Goal: Transaction & Acquisition: Purchase product/service

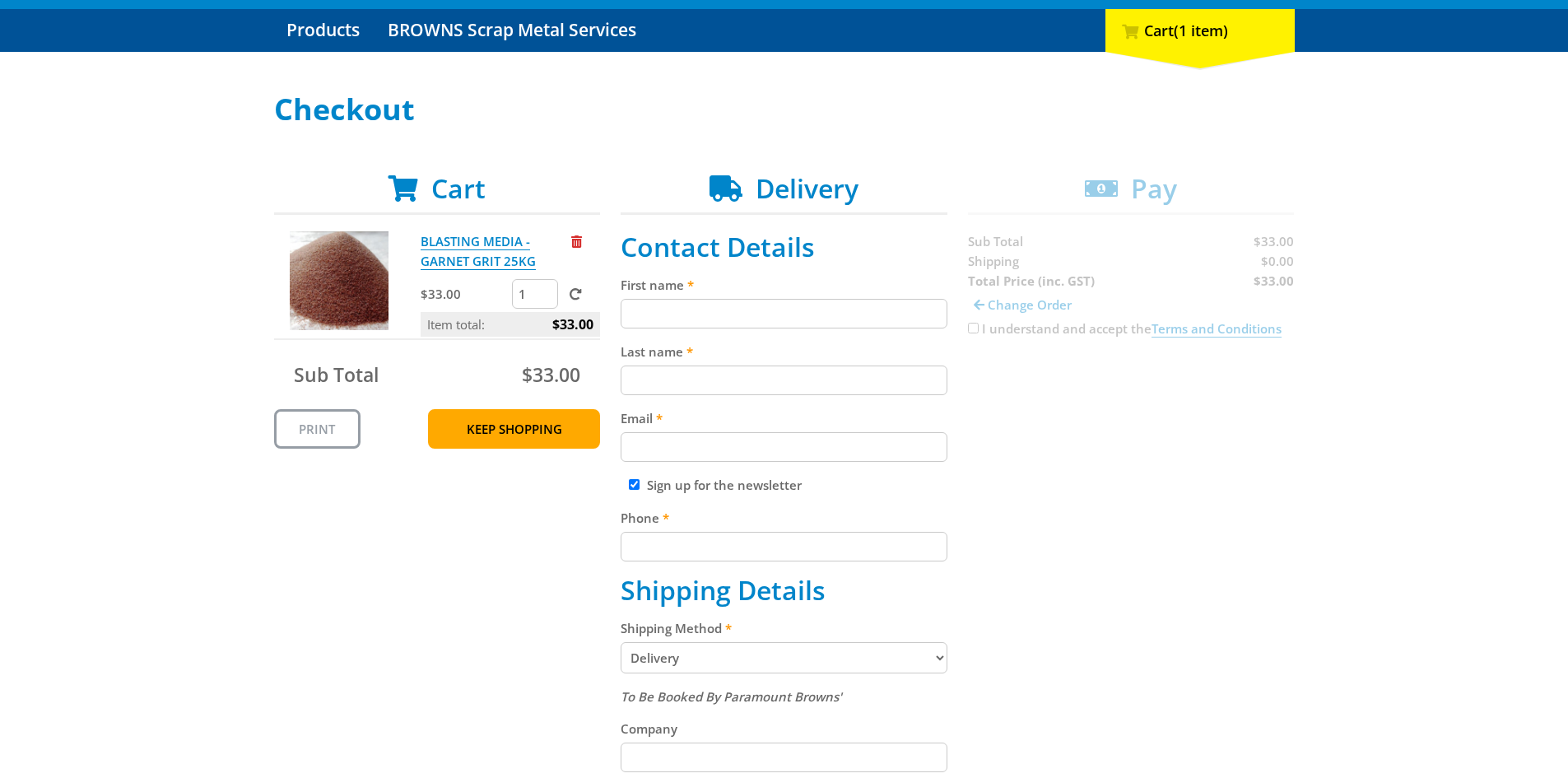
scroll to position [247, 0]
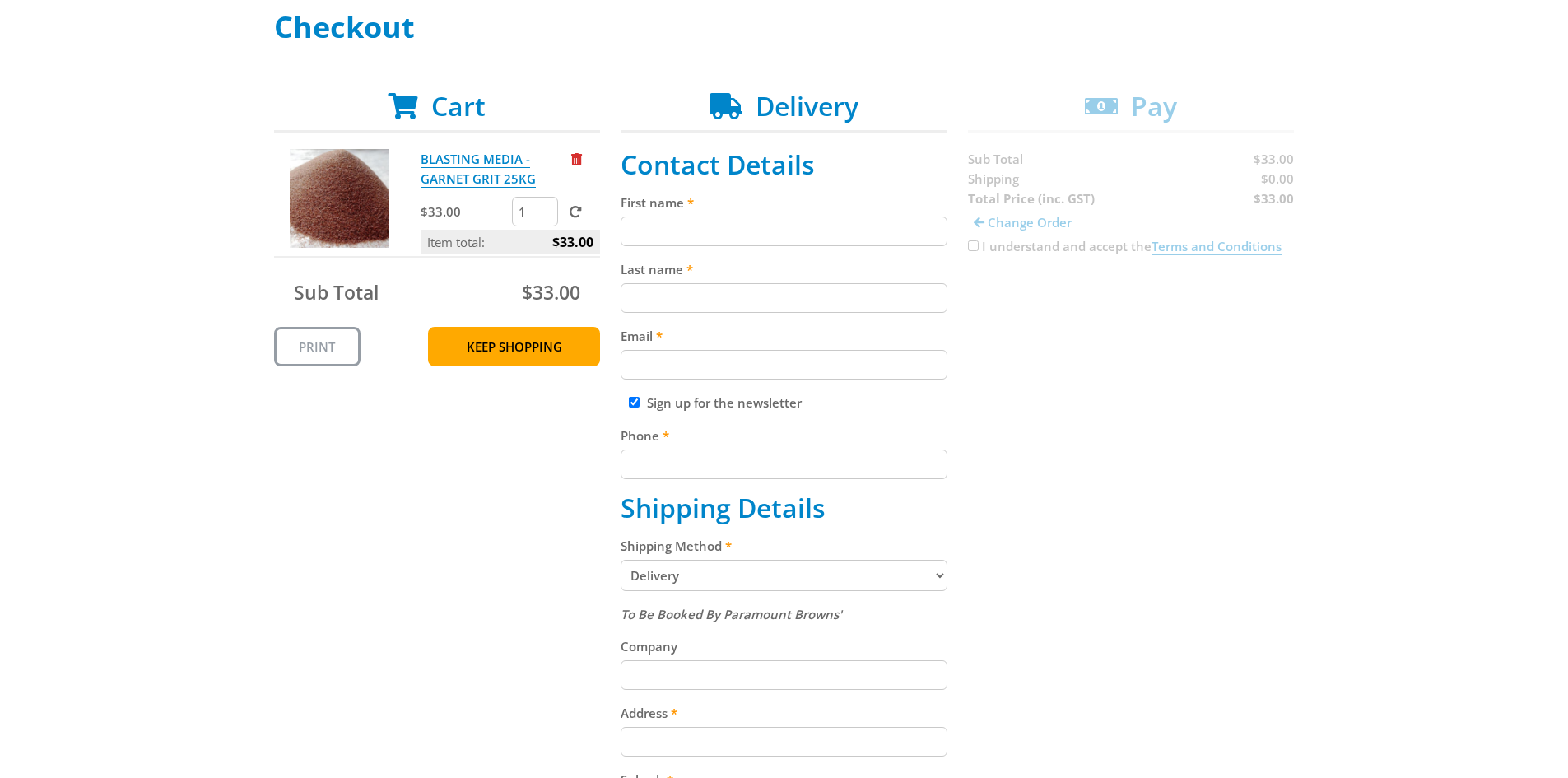
click at [659, 570] on select "Pickup from Gepps Cross Delivery" at bounding box center [784, 576] width 327 height 31
select select "Pickup"
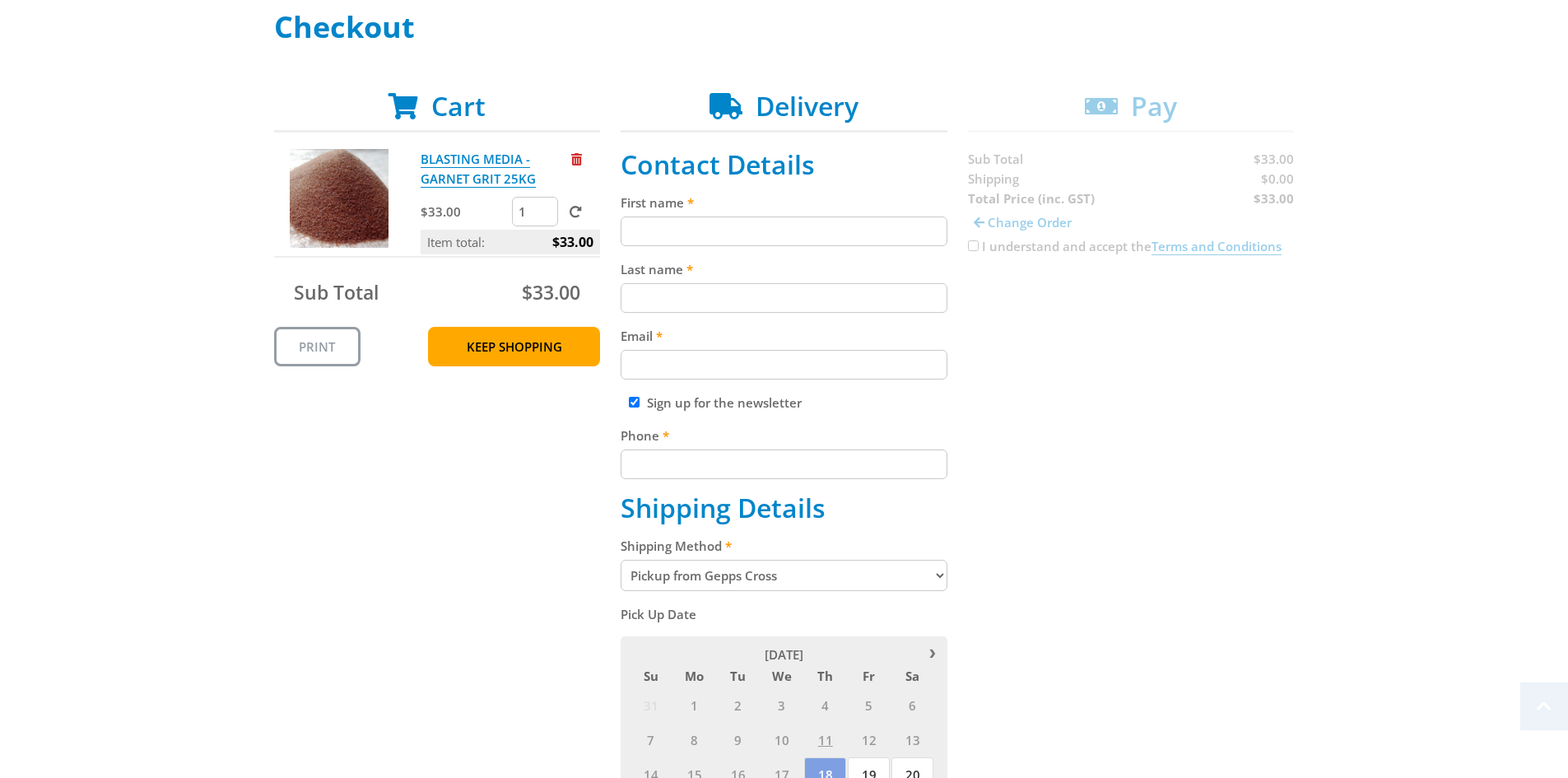
scroll to position [412, 0]
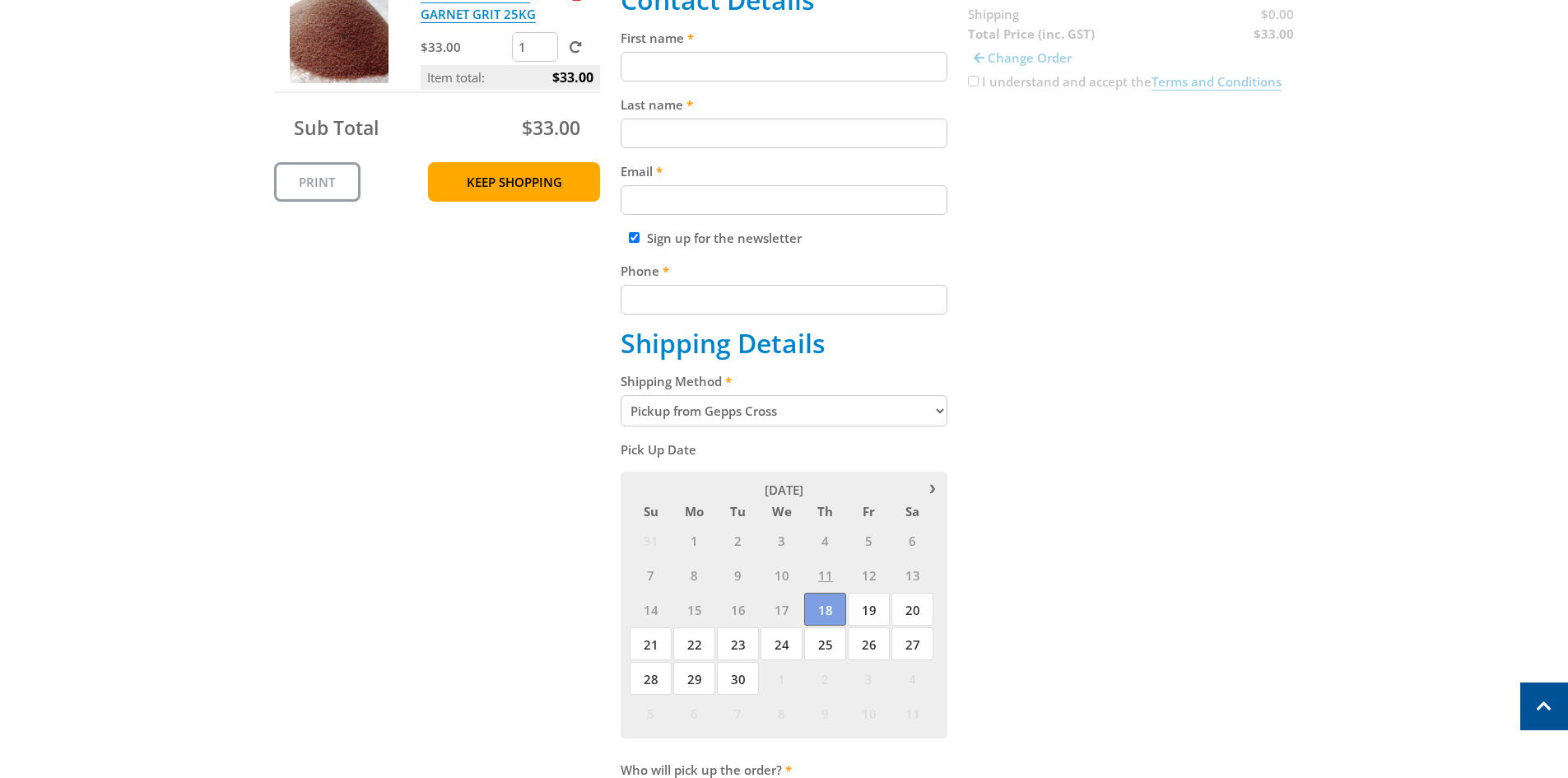
click at [823, 609] on span "18" at bounding box center [826, 609] width 42 height 33
click at [822, 608] on span "18" at bounding box center [826, 609] width 42 height 33
click at [867, 607] on span "19" at bounding box center [869, 609] width 42 height 33
click at [821, 612] on span "18" at bounding box center [826, 609] width 42 height 33
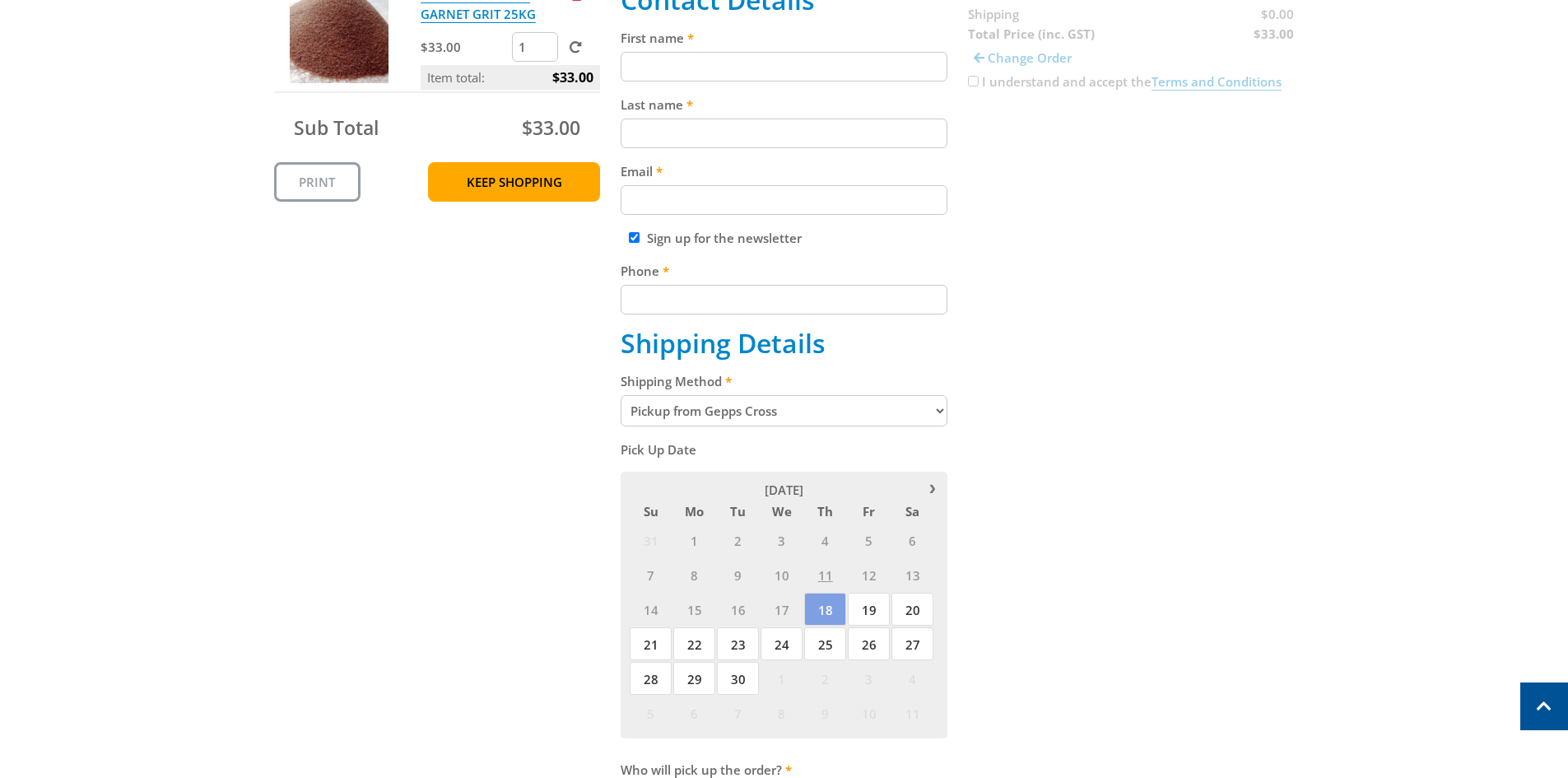
click at [1019, 484] on div "Cart BLASTING MEDIA - GARNET GRIT 25KG $33.00 1 Item total: $33.00 Sub Total $3…" at bounding box center [784, 428] width 1021 height 1005
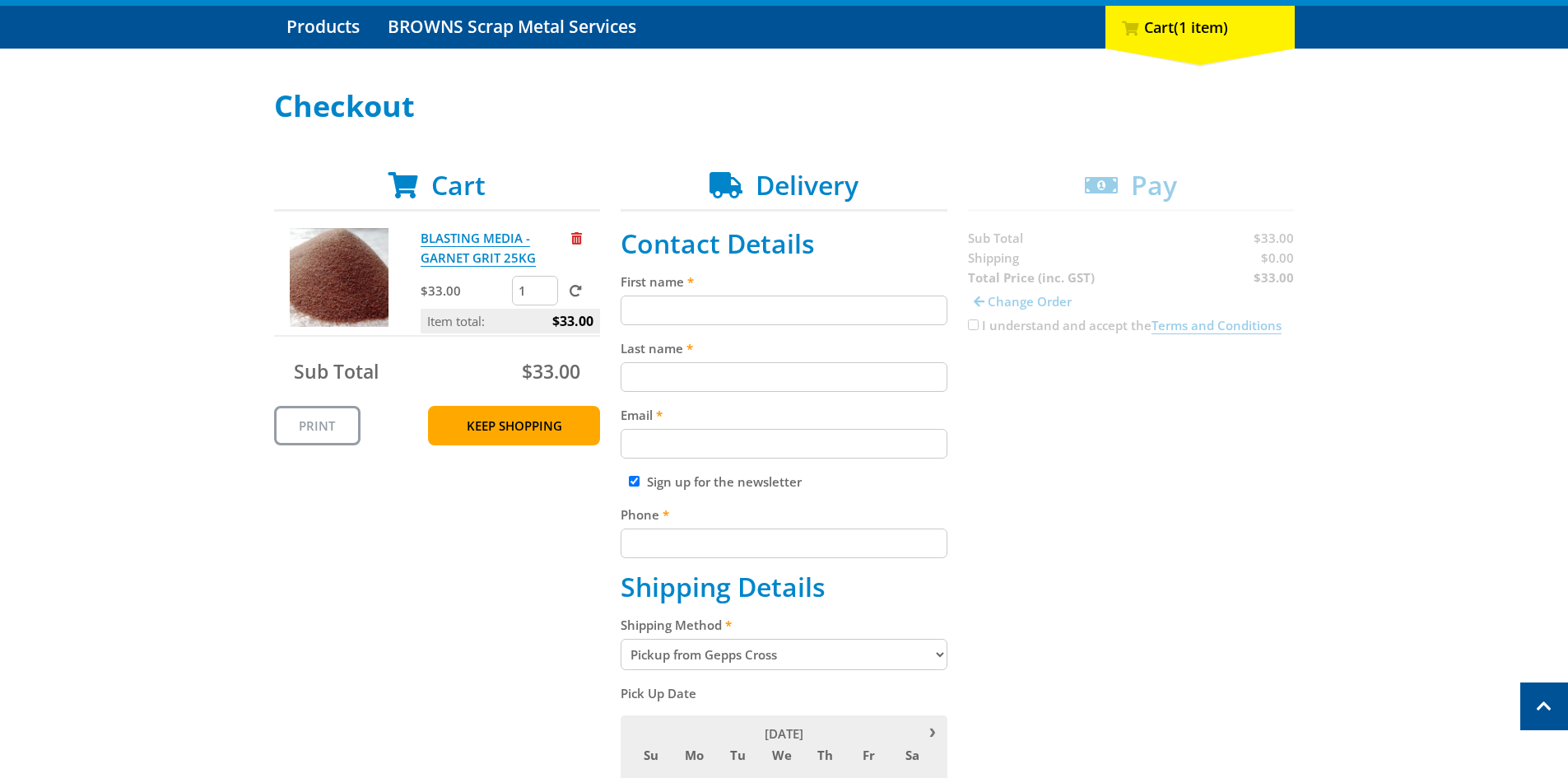
scroll to position [165, 0]
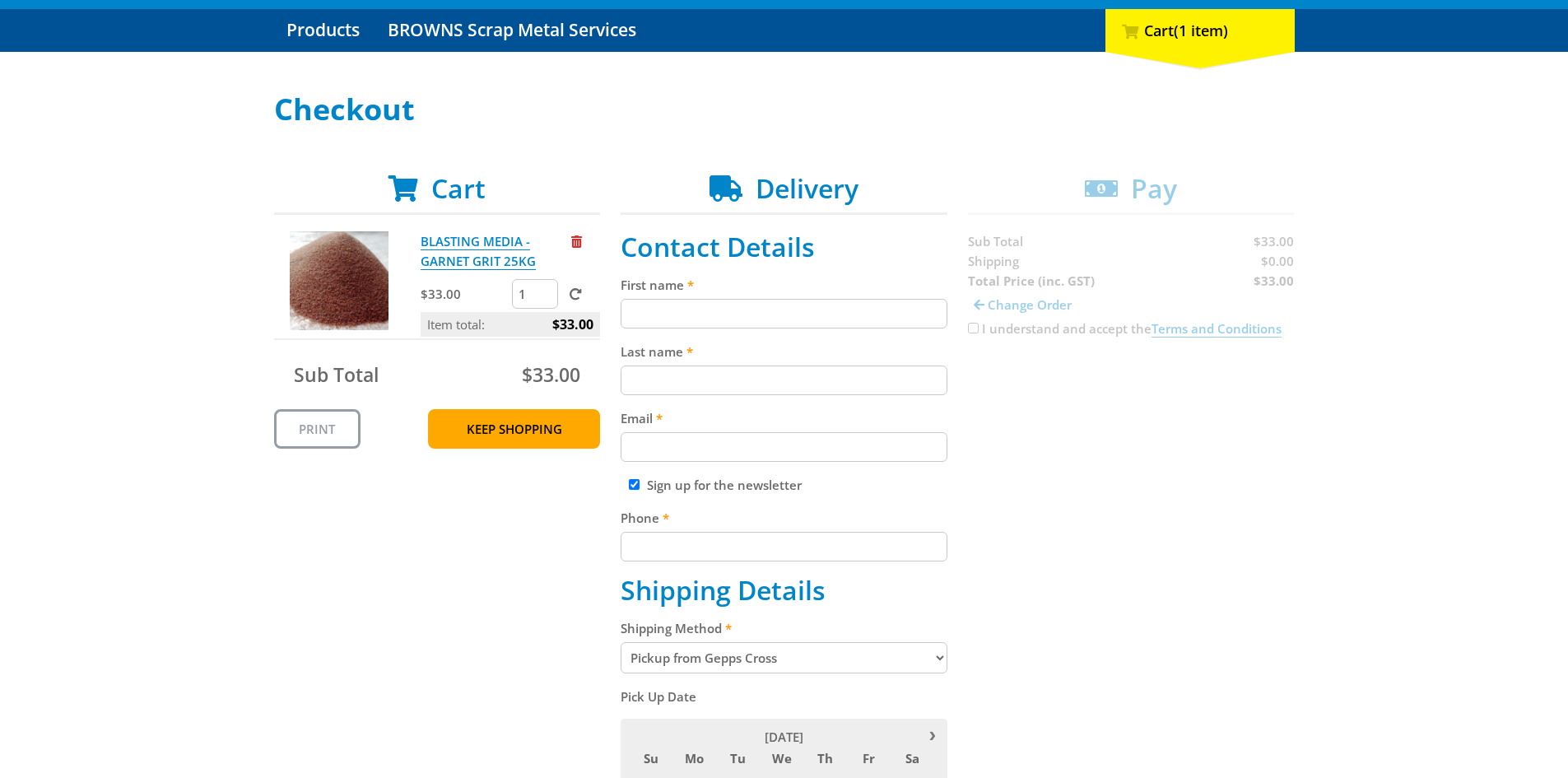
click at [692, 310] on input "First name" at bounding box center [784, 313] width 327 height 29
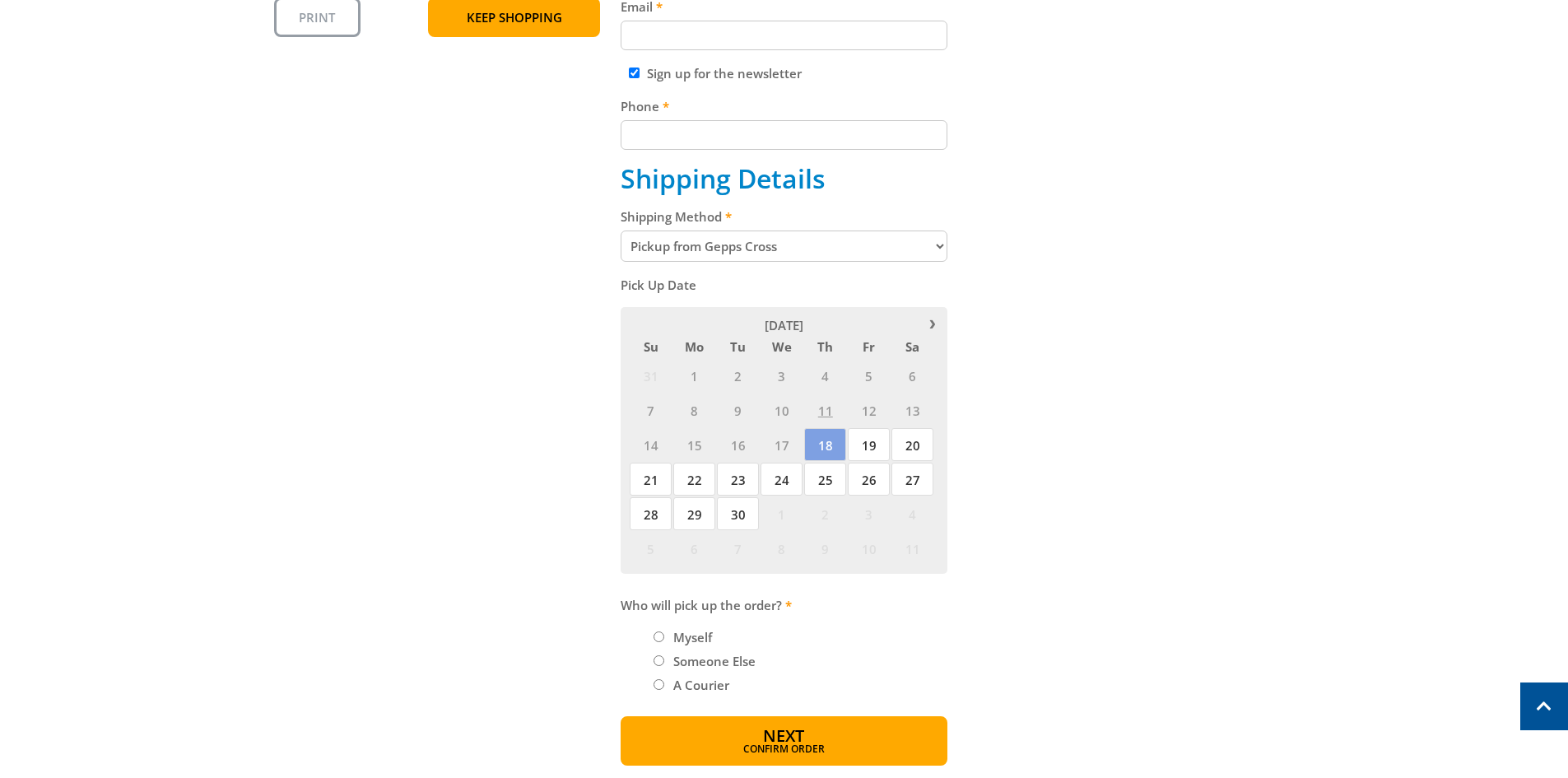
scroll to position [659, 0]
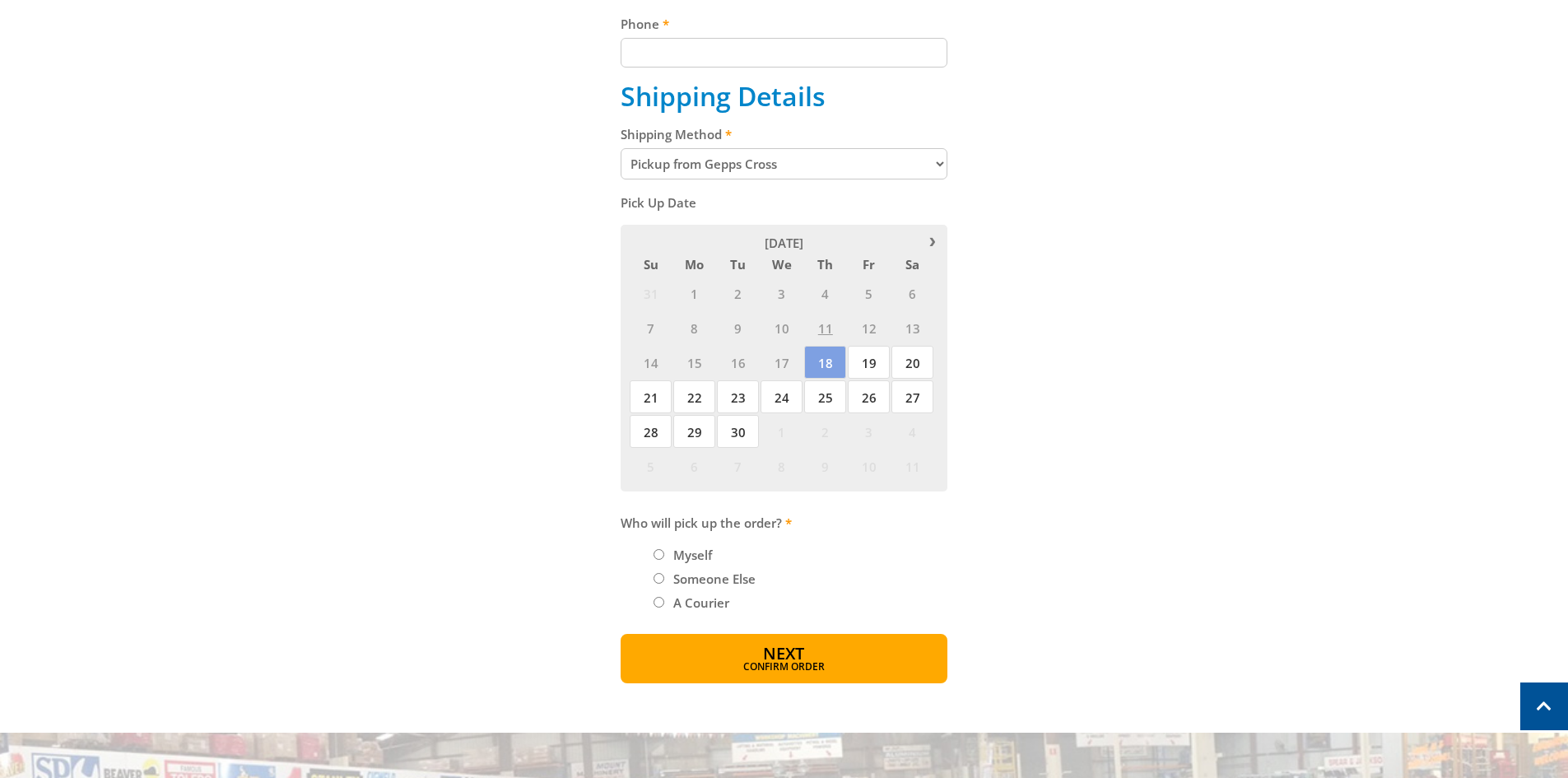
click at [658, 577] on input "Someone Else" at bounding box center [658, 578] width 11 height 11
radio input "true"
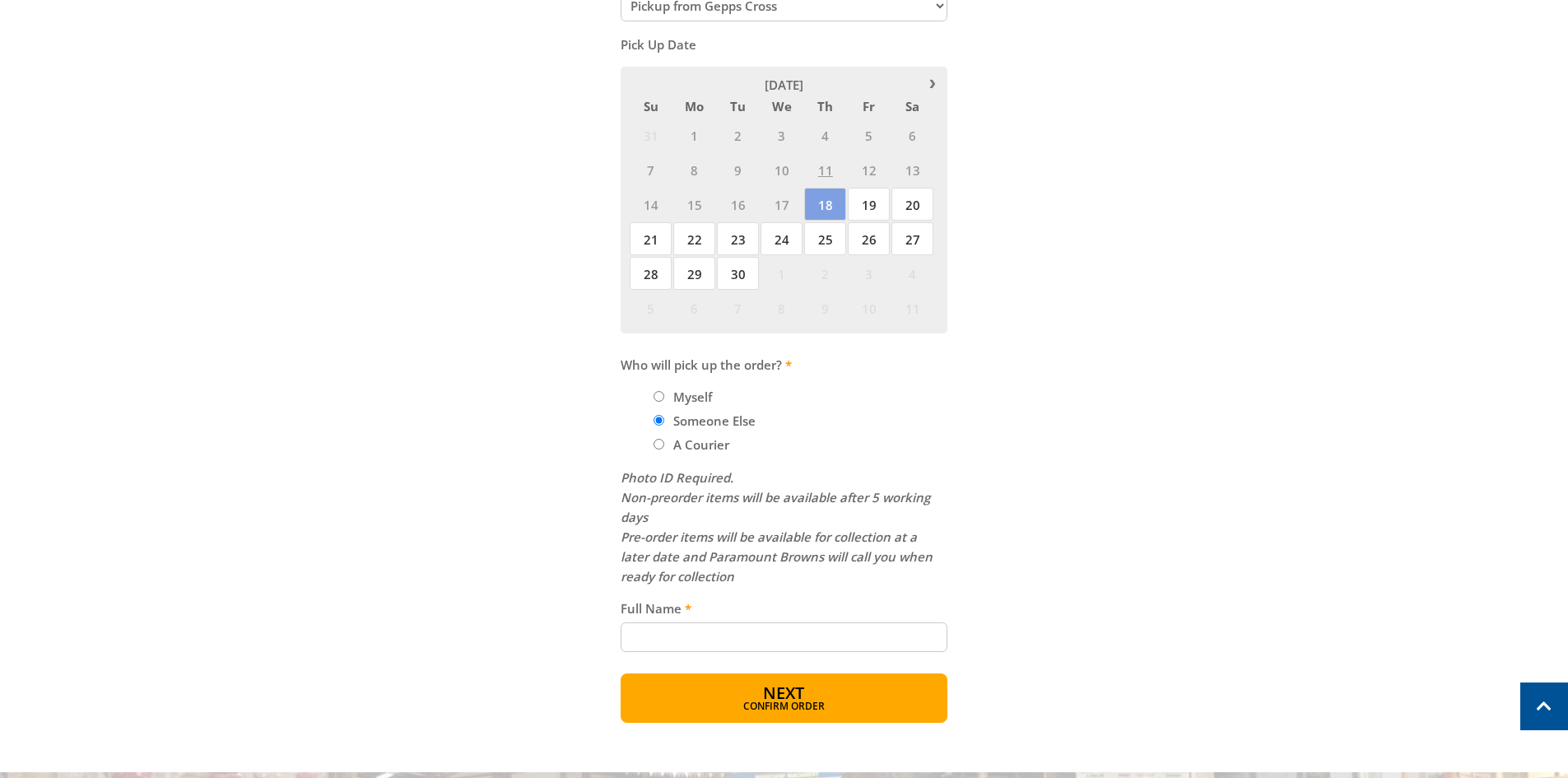
scroll to position [823, 0]
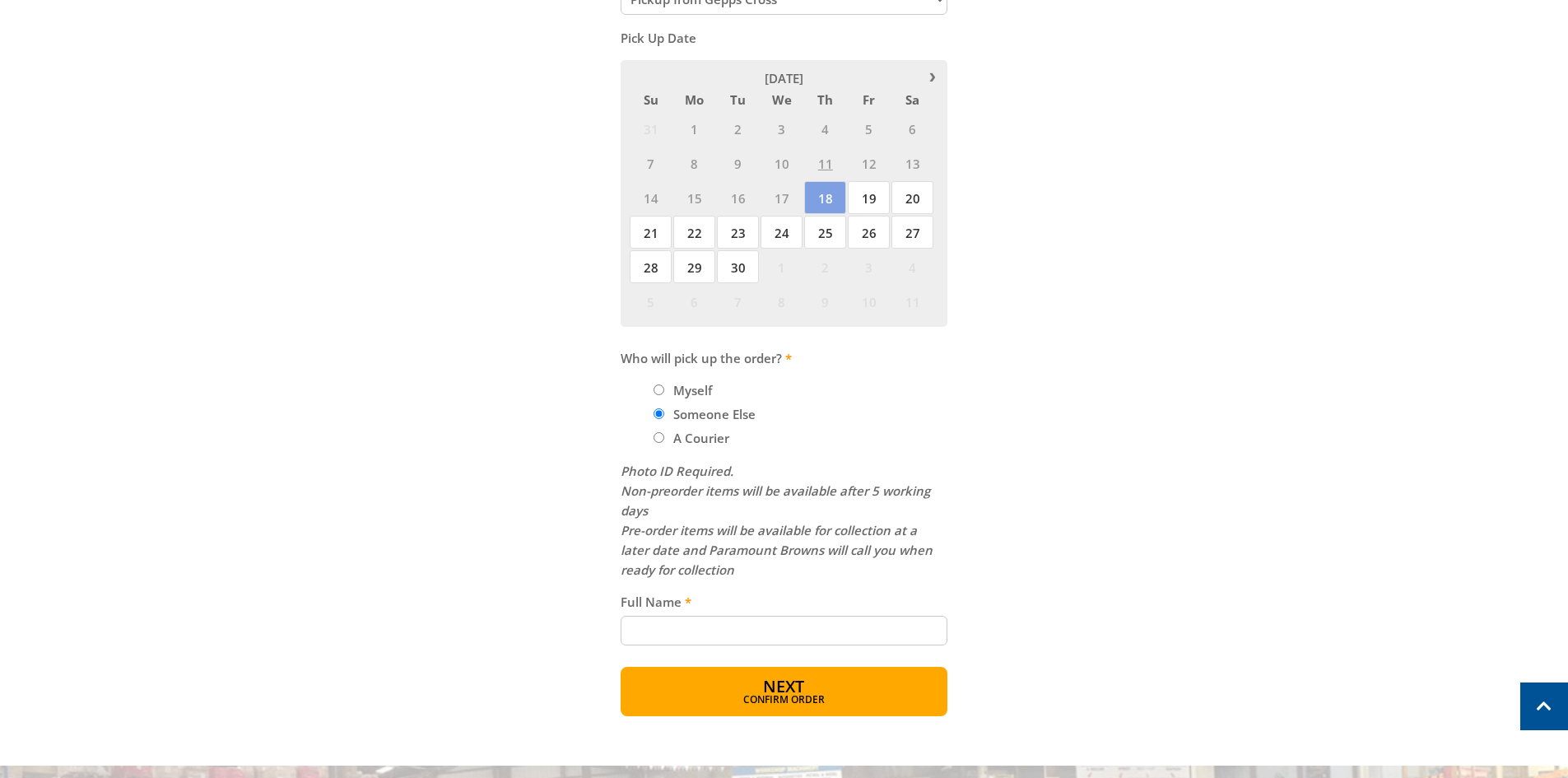
click at [662, 629] on input "Full Name" at bounding box center [784, 630] width 327 height 29
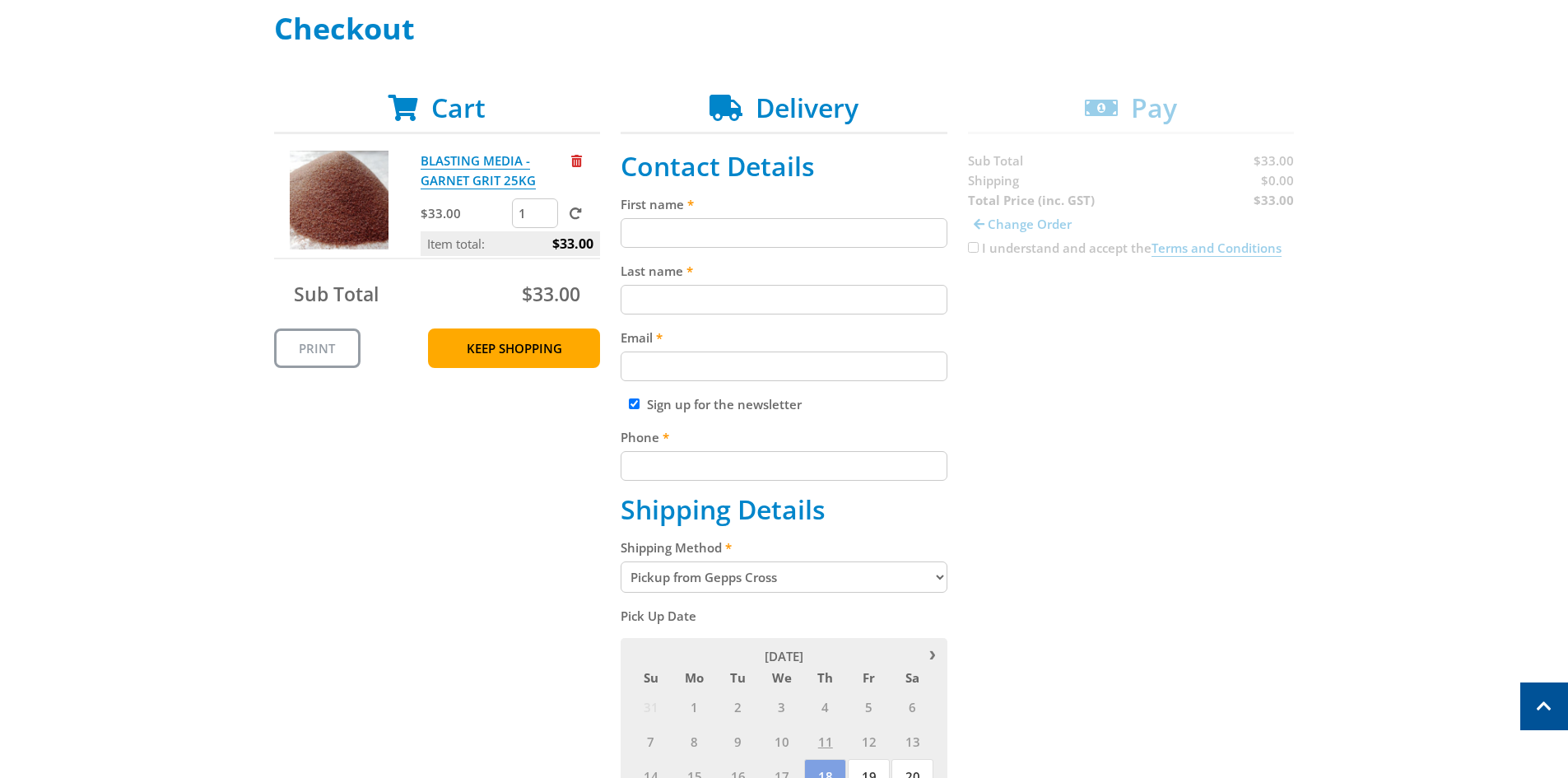
scroll to position [165, 0]
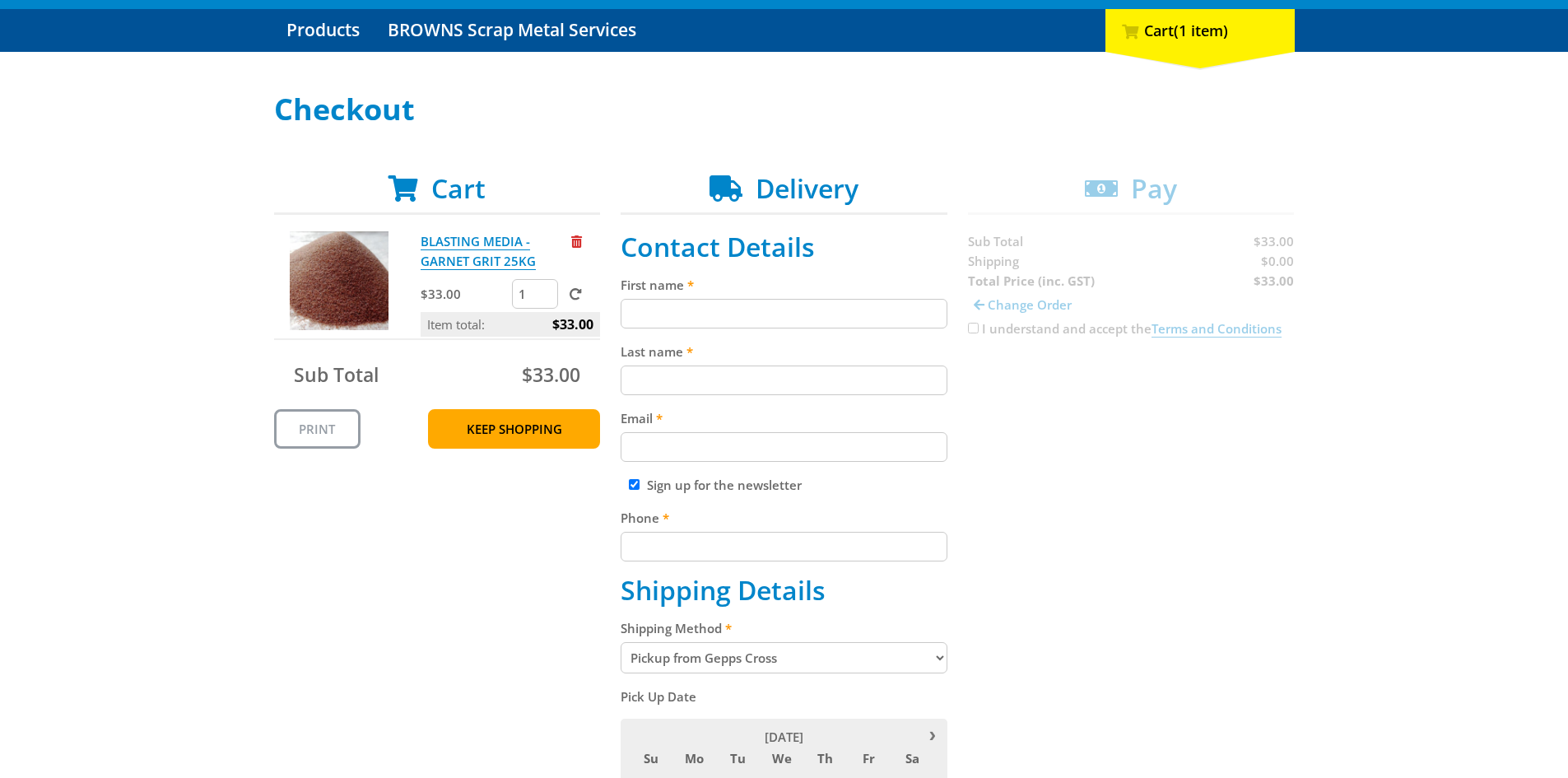
type input "Leigh Jackson"
click at [710, 314] on input "First name" at bounding box center [784, 313] width 327 height 29
type input "Lisa"
click at [700, 363] on div "Last name" at bounding box center [784, 369] width 327 height 54
click at [700, 373] on input "Last name" at bounding box center [784, 380] width 327 height 29
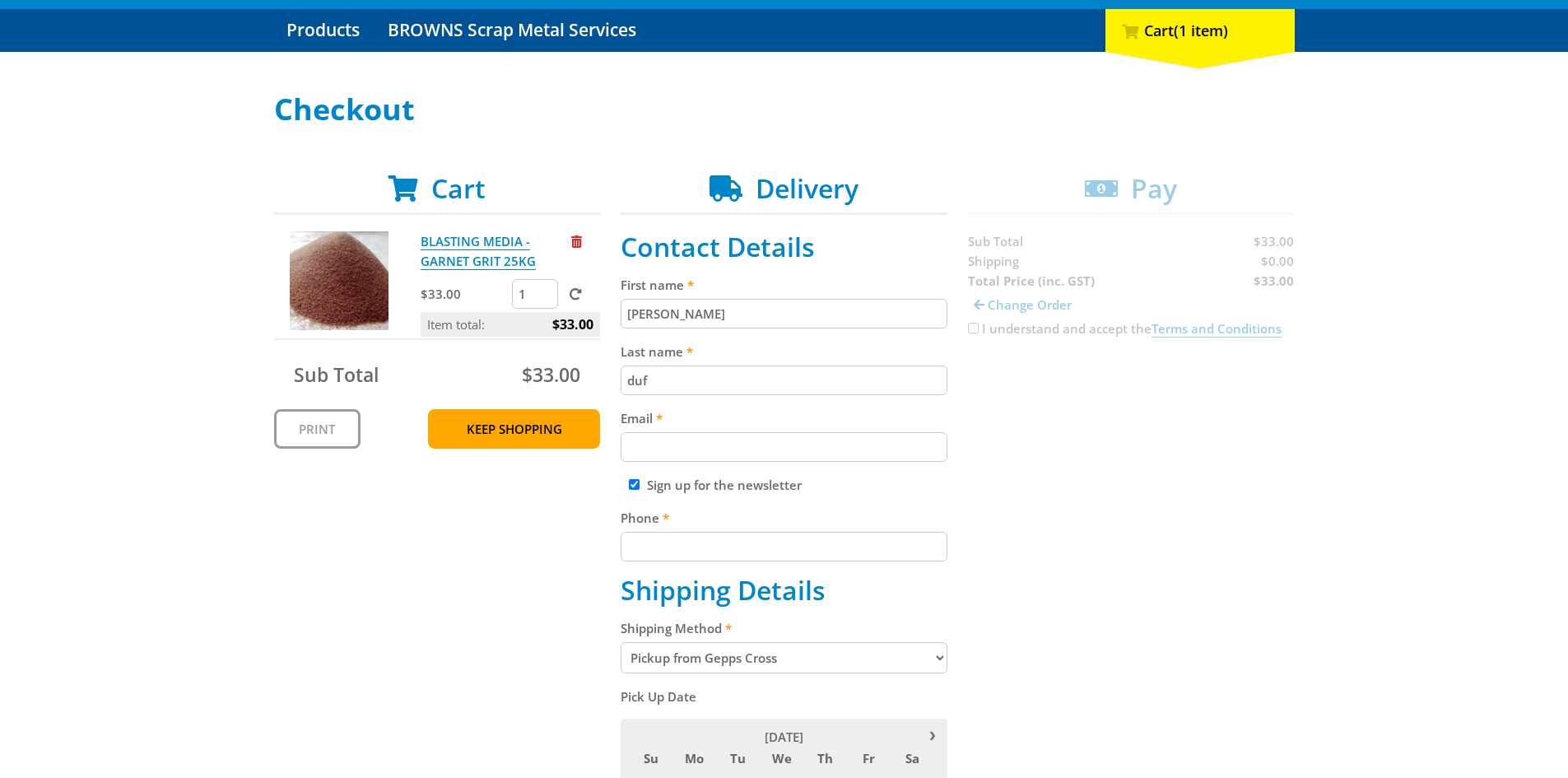
type input "Duffy"
click at [689, 439] on input "Email" at bounding box center [784, 447] width 327 height 29
type input "service@aemgroup.net.au"
click at [683, 554] on input "Phone" at bounding box center [784, 546] width 327 height 29
type input "08 81625957"
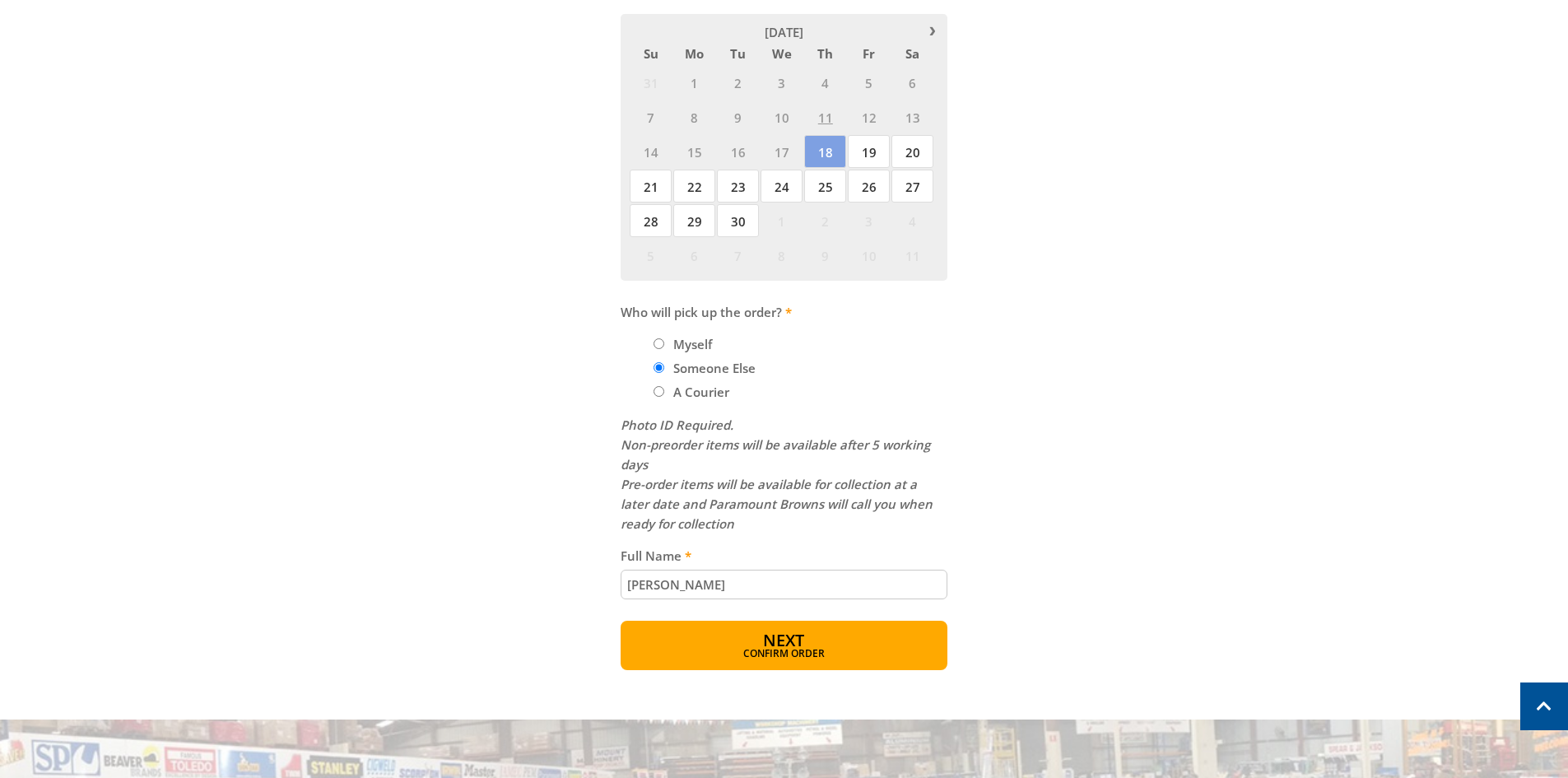
scroll to position [906, 0]
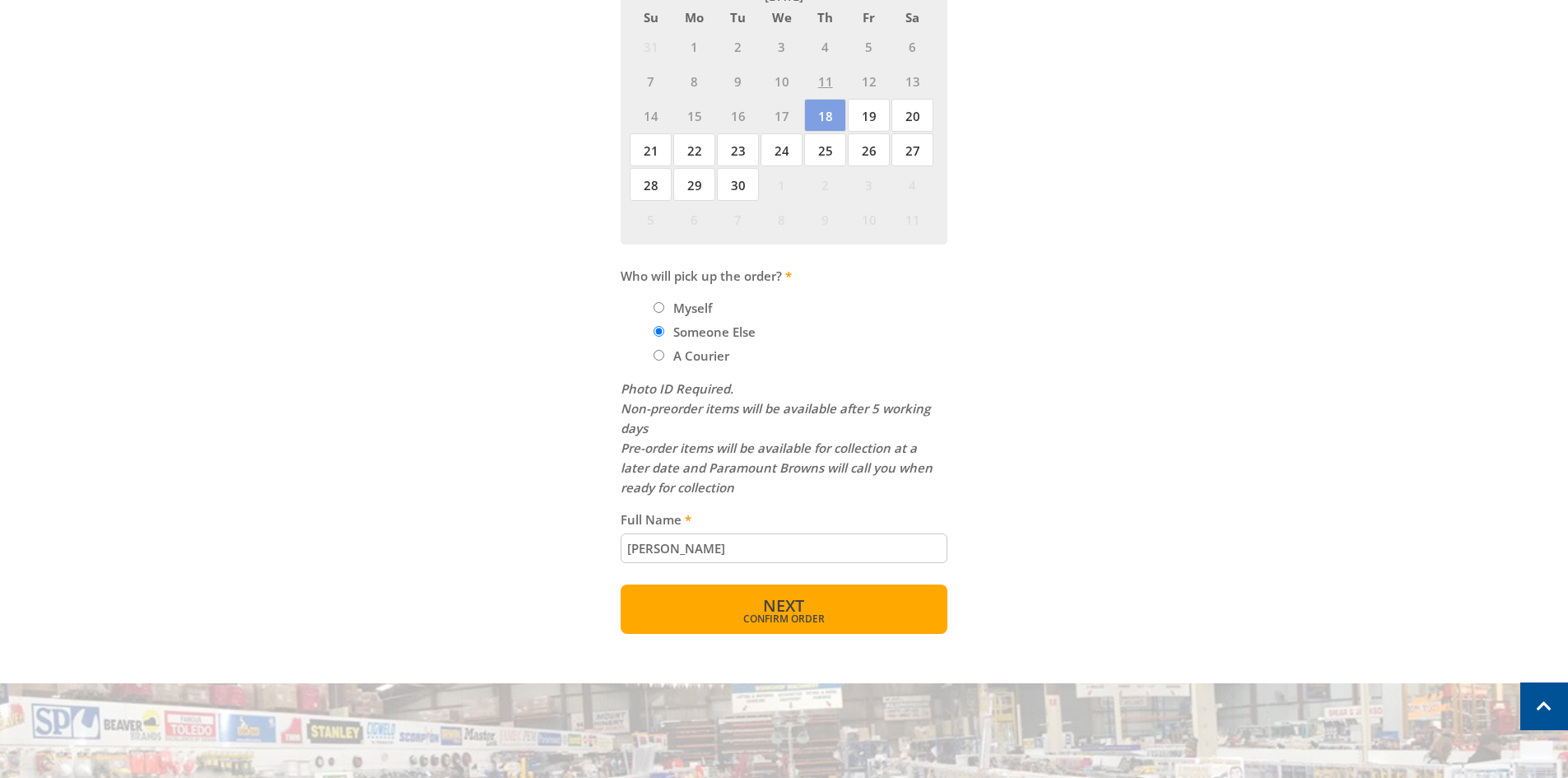
click at [758, 605] on button "Next Confirm order" at bounding box center [784, 609] width 327 height 50
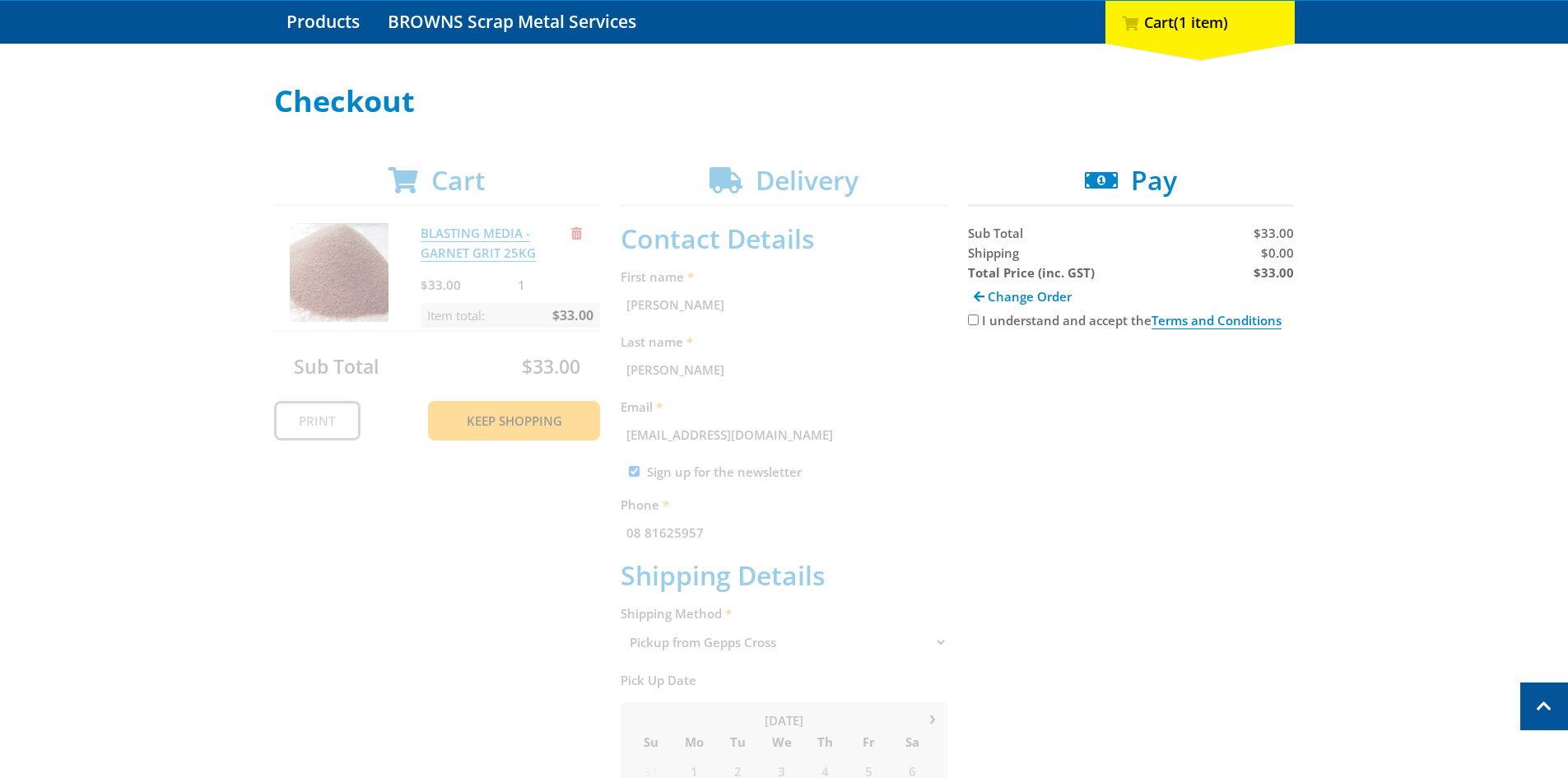
scroll to position [91, 0]
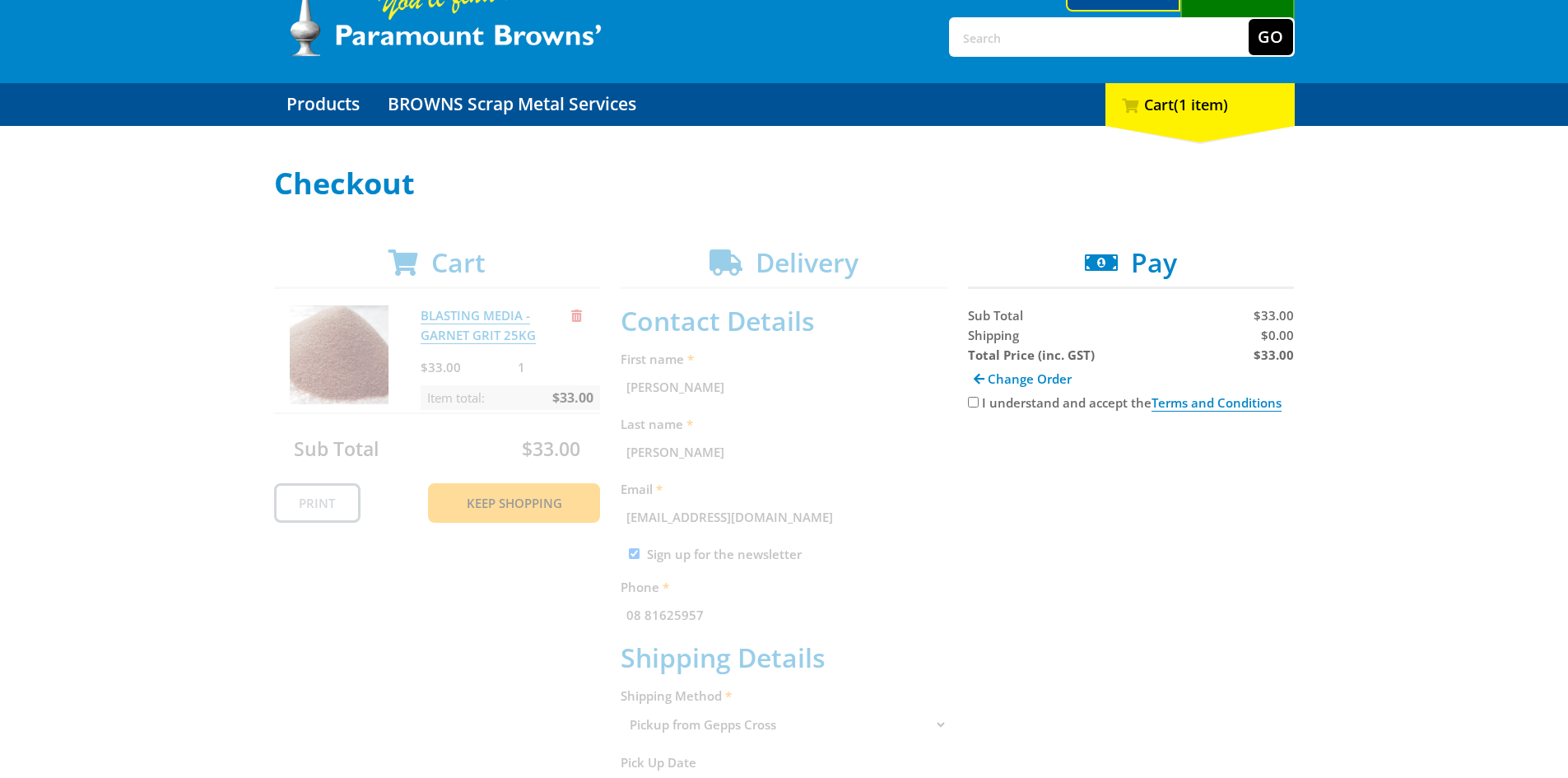
click at [971, 401] on input "I understand and accept the Terms and Conditions" at bounding box center [973, 402] width 11 height 11
checkbox input "true"
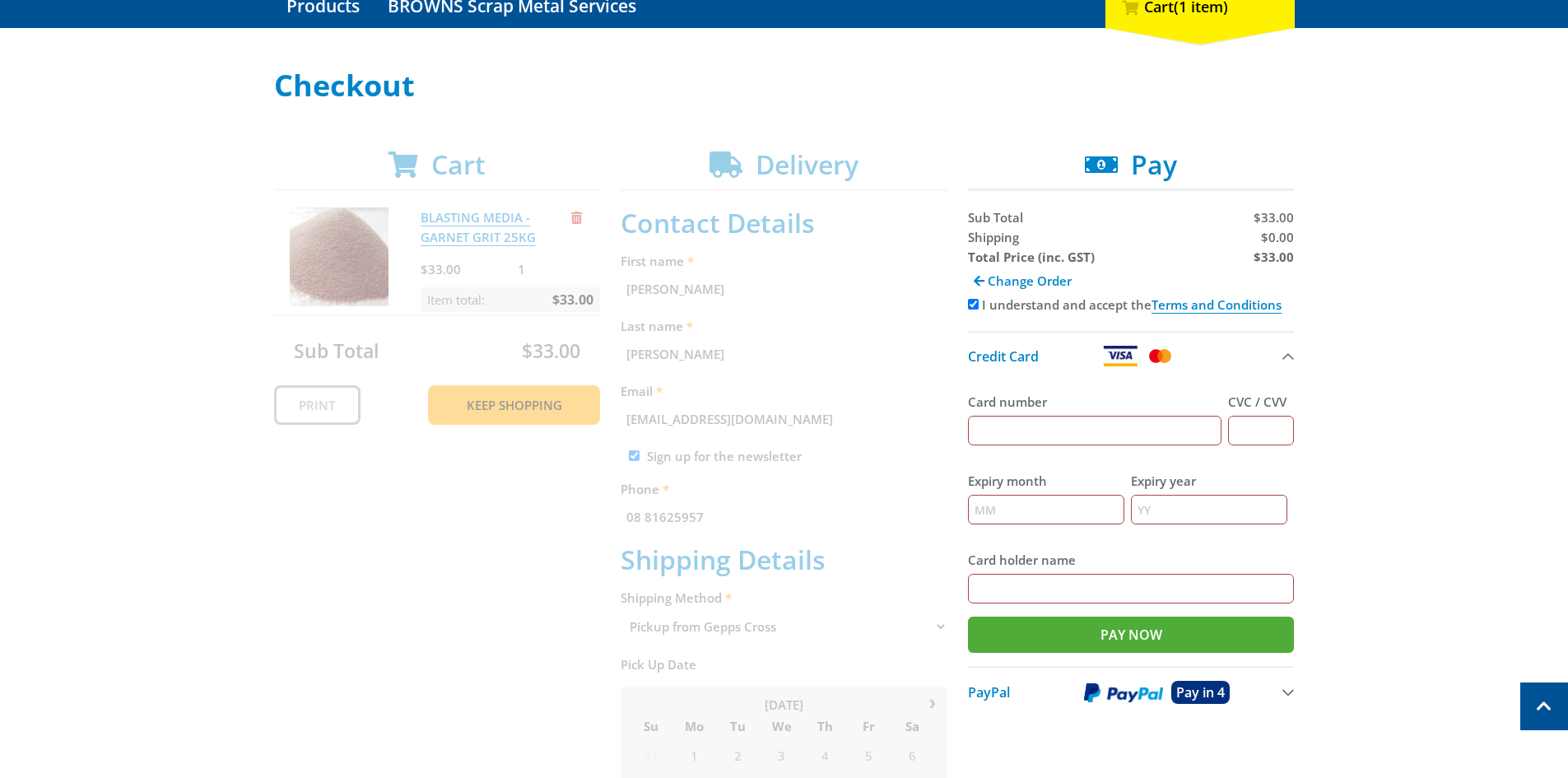
scroll to position [173, 0]
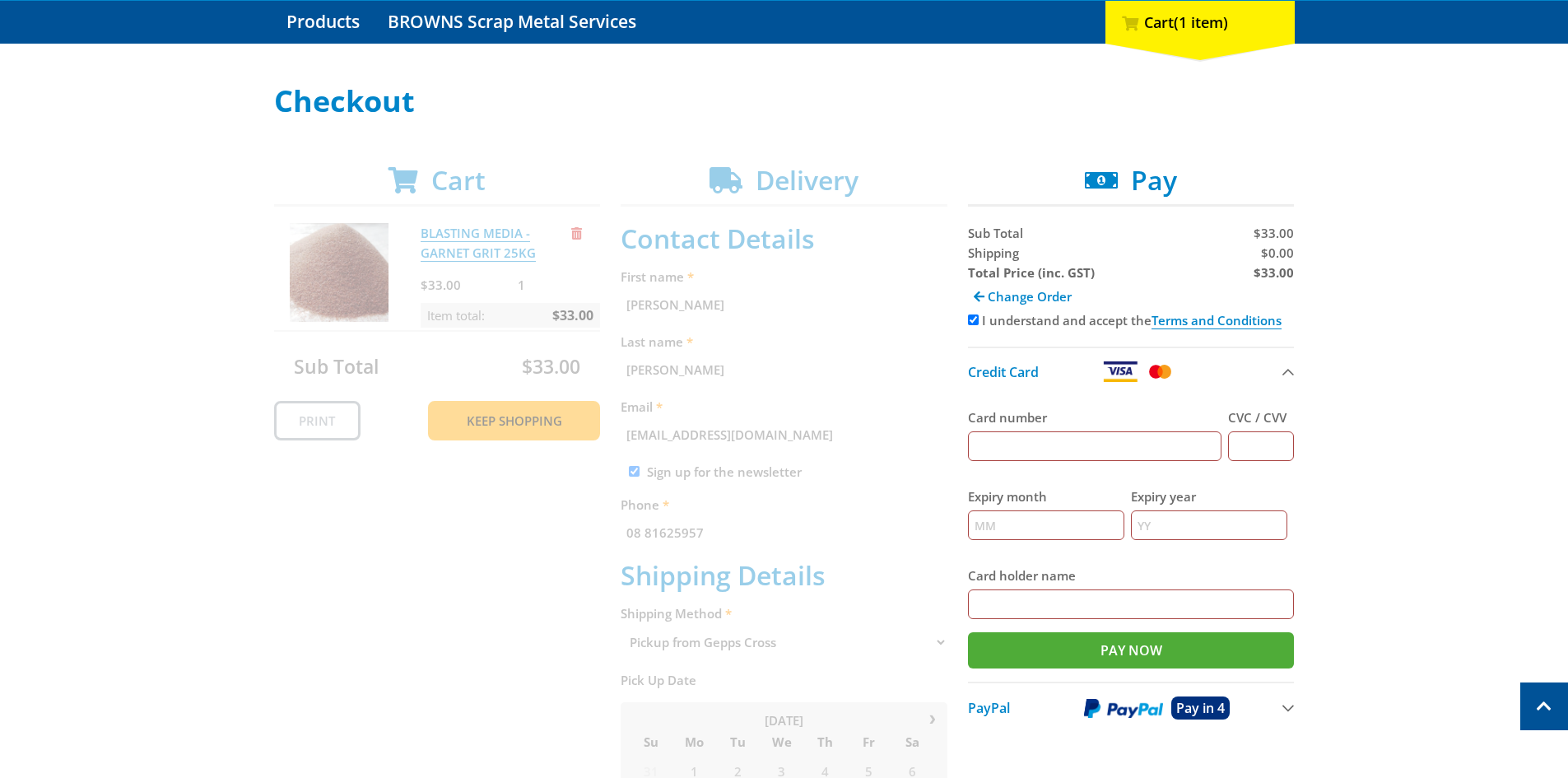
click at [1015, 441] on input "Card number" at bounding box center [1095, 446] width 254 height 29
type input "4336877100556503"
click at [1256, 446] on input "CVC / CVV" at bounding box center [1261, 446] width 66 height 29
type input "575"
click at [1035, 523] on input "Expiry month" at bounding box center [1046, 525] width 156 height 29
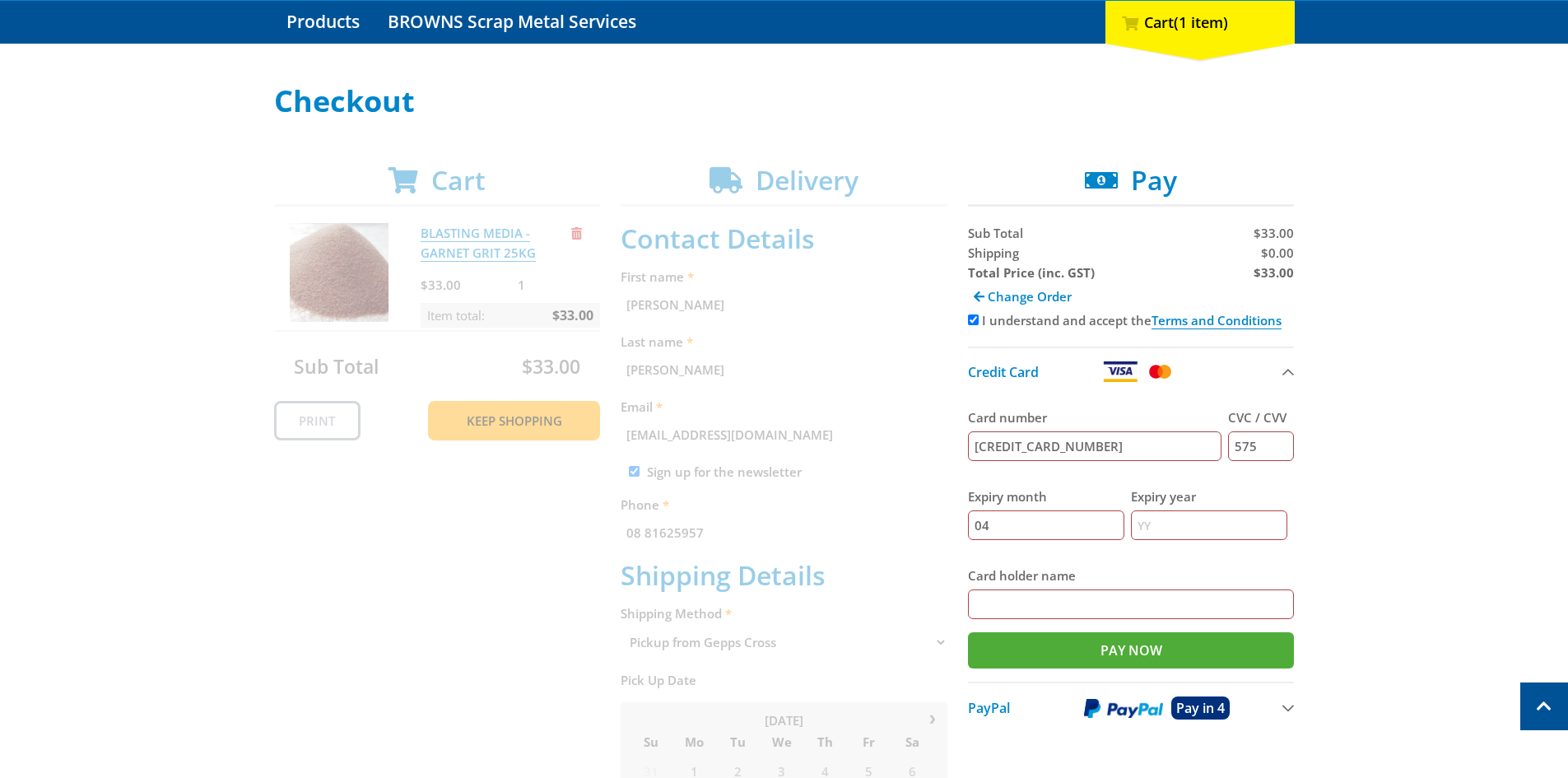
type input "04"
type input "28"
click at [1000, 606] on input "Card holder name" at bounding box center [1131, 604] width 327 height 29
type input "thomas hahn"
click at [1013, 654] on input "Pay Now" at bounding box center [1131, 650] width 327 height 36
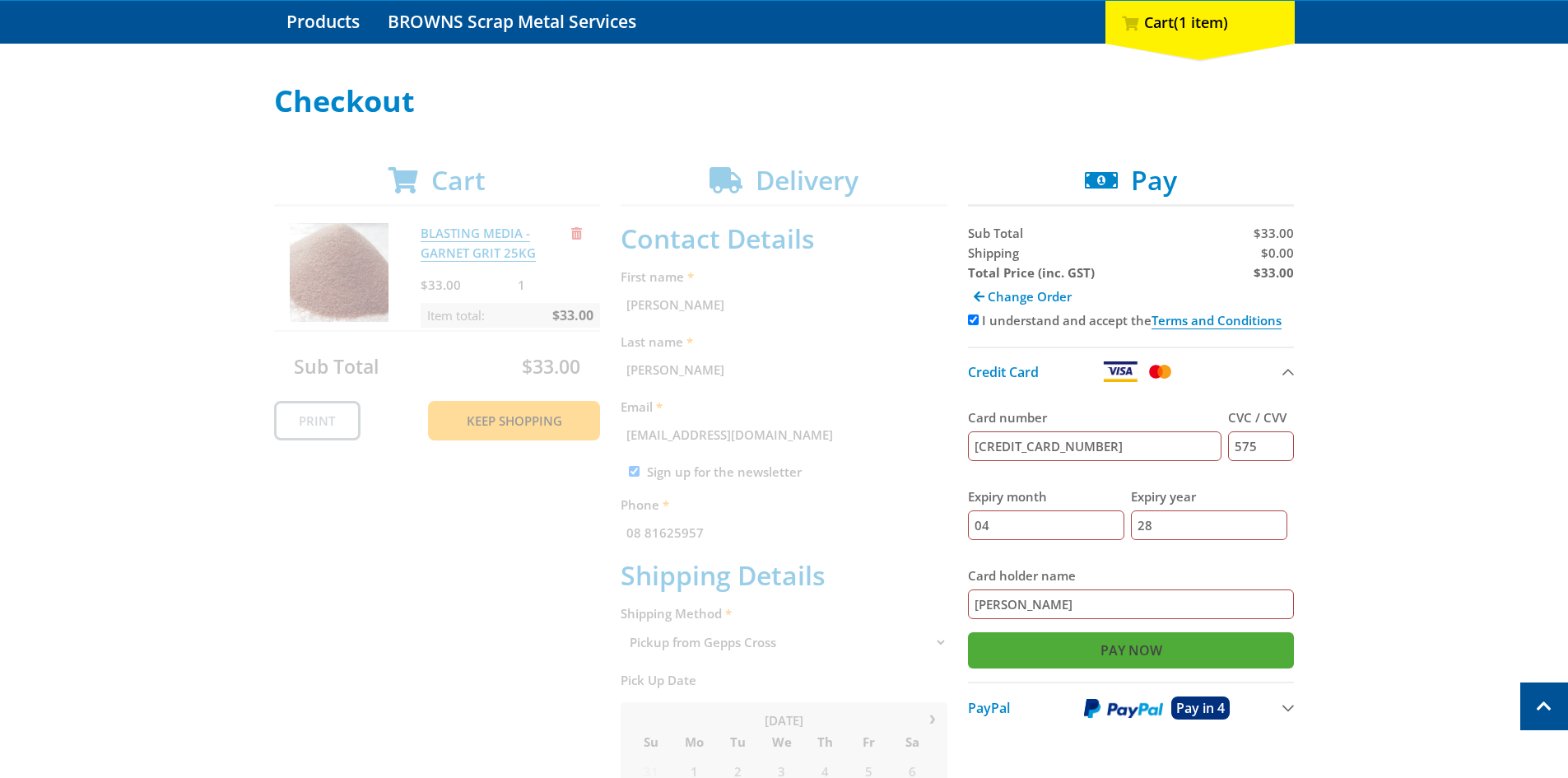
type input "Paying..."
